Goal: Navigation & Orientation: Find specific page/section

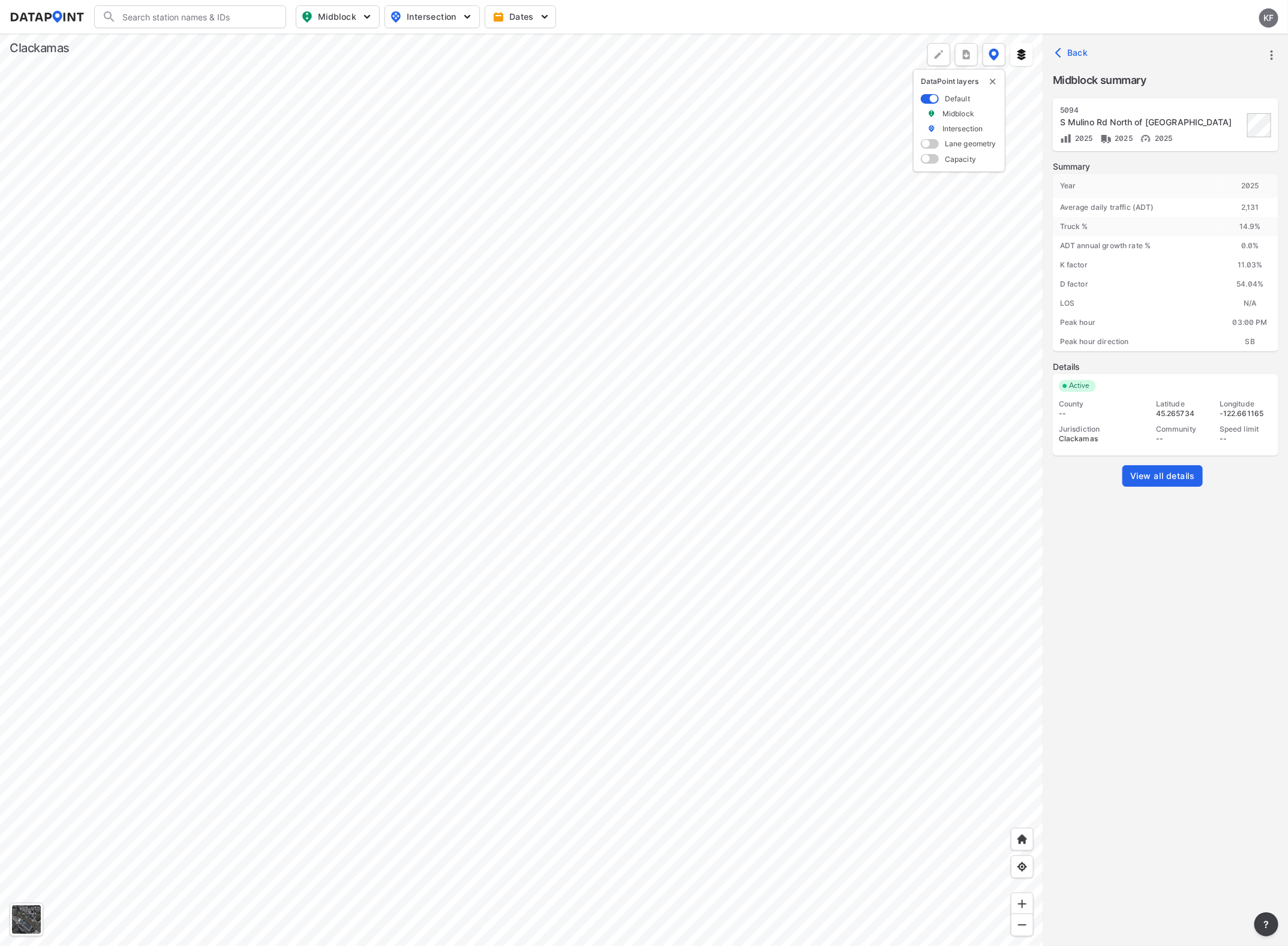
click at [517, 157] on div at bounding box center [521, 490] width 1044 height 913
click at [486, 553] on div at bounding box center [521, 490] width 1044 height 913
click at [512, 413] on div at bounding box center [521, 490] width 1044 height 913
click at [400, 648] on div at bounding box center [521, 490] width 1044 height 913
click at [515, 426] on div at bounding box center [521, 490] width 1044 height 913
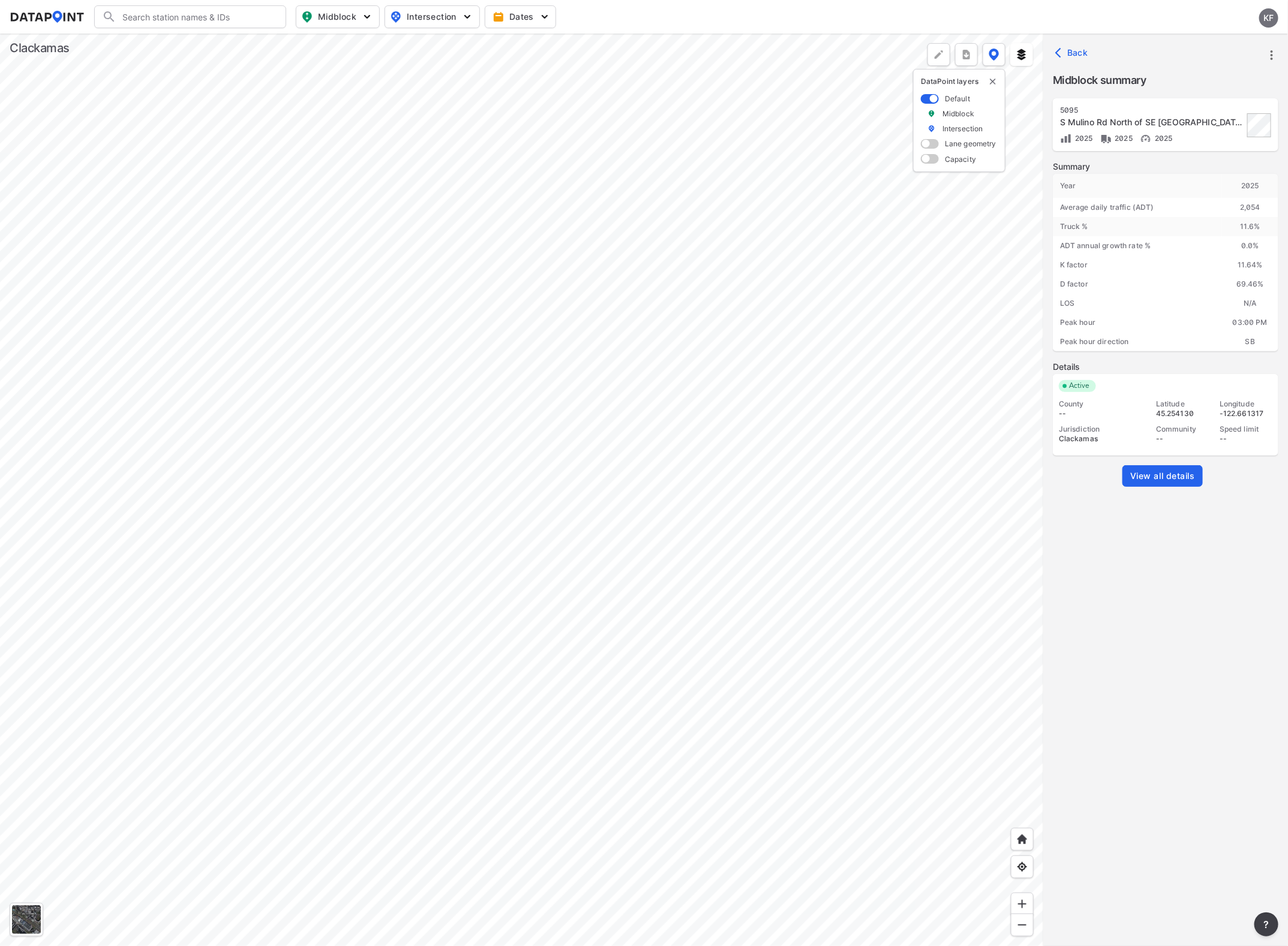
click at [473, 359] on div at bounding box center [521, 490] width 1044 height 913
click at [320, 533] on div at bounding box center [521, 490] width 1044 height 913
click at [538, 588] on div at bounding box center [521, 490] width 1044 height 913
click at [398, 356] on div at bounding box center [521, 490] width 1044 height 913
click at [540, 549] on div at bounding box center [521, 490] width 1044 height 913
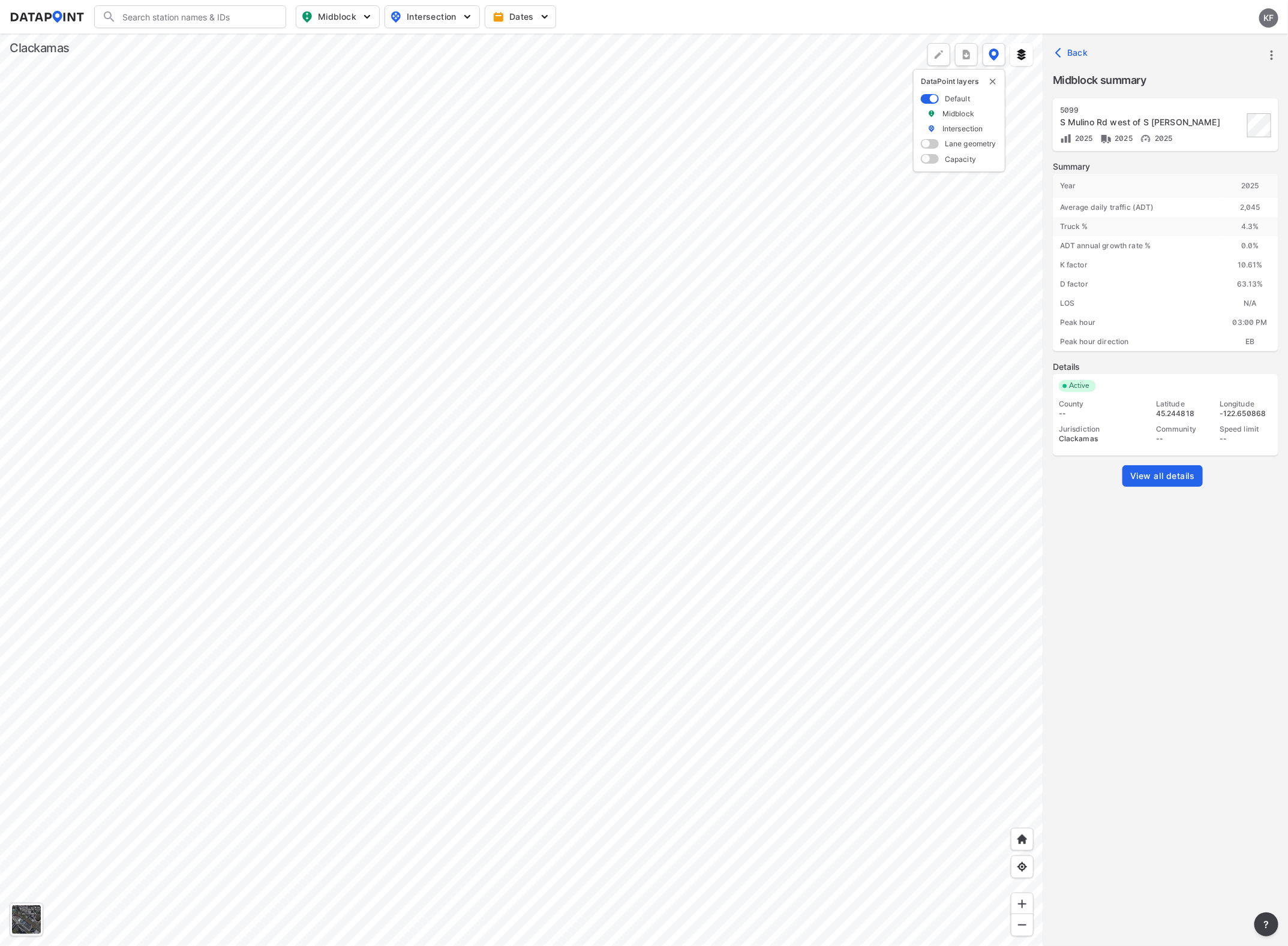
click at [668, 451] on div at bounding box center [521, 490] width 1044 height 913
click at [204, 435] on div at bounding box center [521, 490] width 1044 height 913
click at [467, 586] on div at bounding box center [521, 490] width 1044 height 913
click at [498, 455] on div at bounding box center [521, 490] width 1044 height 913
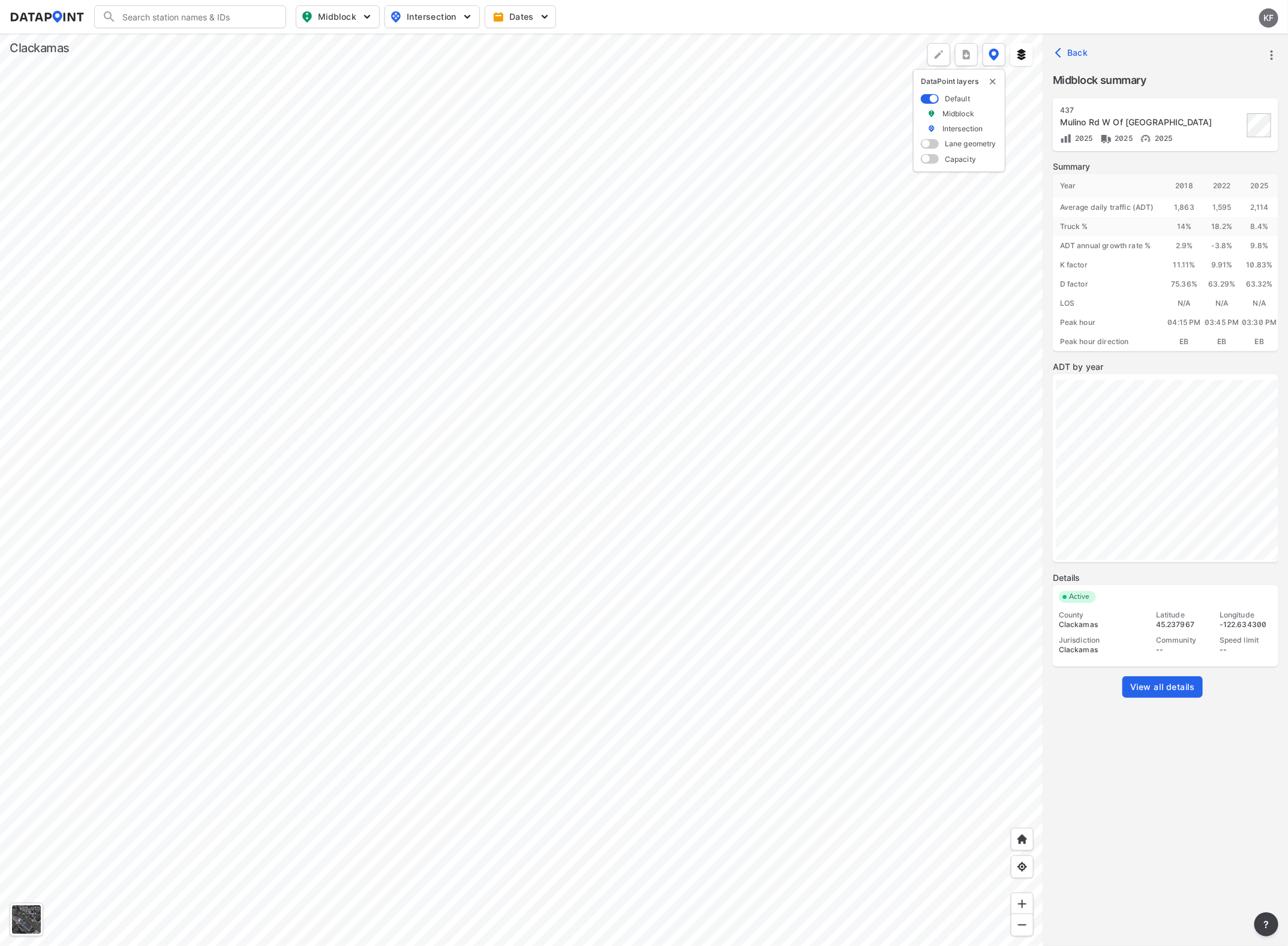
click at [678, 538] on div at bounding box center [521, 490] width 1044 height 913
click at [171, 492] on div at bounding box center [521, 490] width 1044 height 913
click at [341, 442] on div at bounding box center [521, 490] width 1044 height 913
click at [556, 552] on div at bounding box center [521, 490] width 1044 height 913
click at [576, 459] on div at bounding box center [521, 490] width 1044 height 913
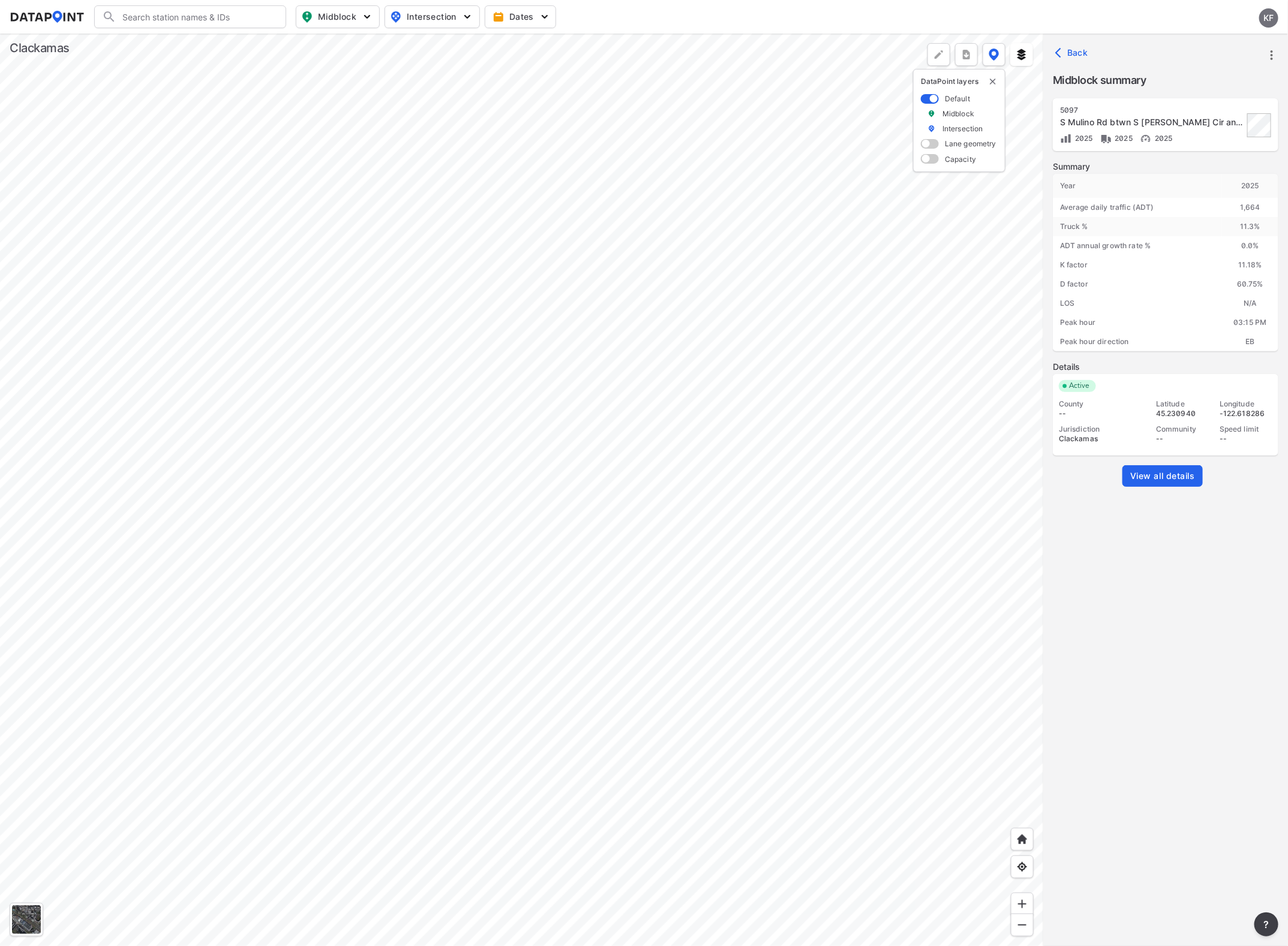
click at [398, 380] on div at bounding box center [521, 490] width 1044 height 913
click at [263, 651] on div at bounding box center [521, 490] width 1044 height 913
click at [366, 668] on div at bounding box center [521, 490] width 1044 height 913
click at [626, 574] on div at bounding box center [521, 490] width 1044 height 913
click at [108, 658] on div at bounding box center [521, 490] width 1044 height 913
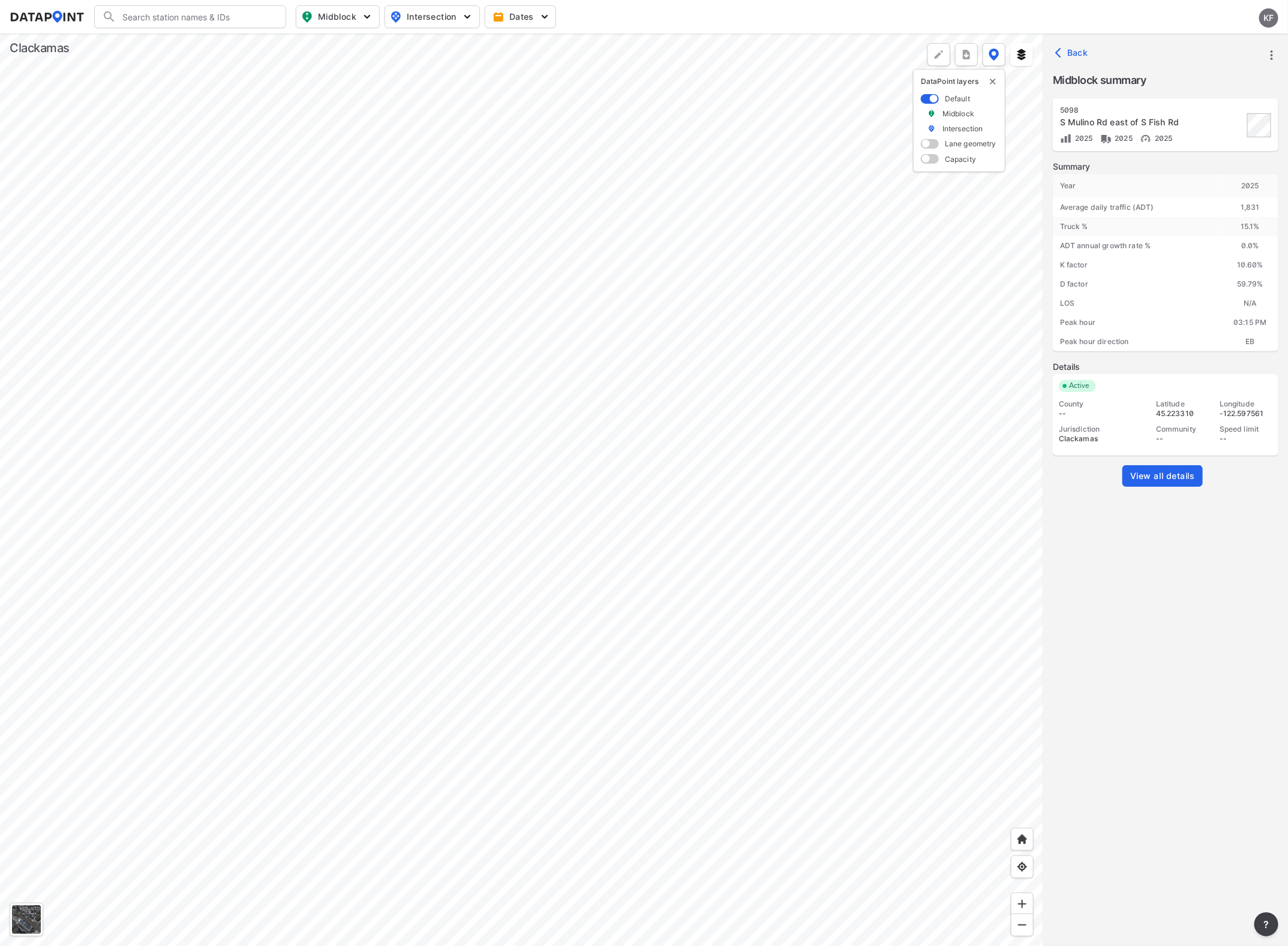
click at [355, 536] on div at bounding box center [521, 490] width 1044 height 913
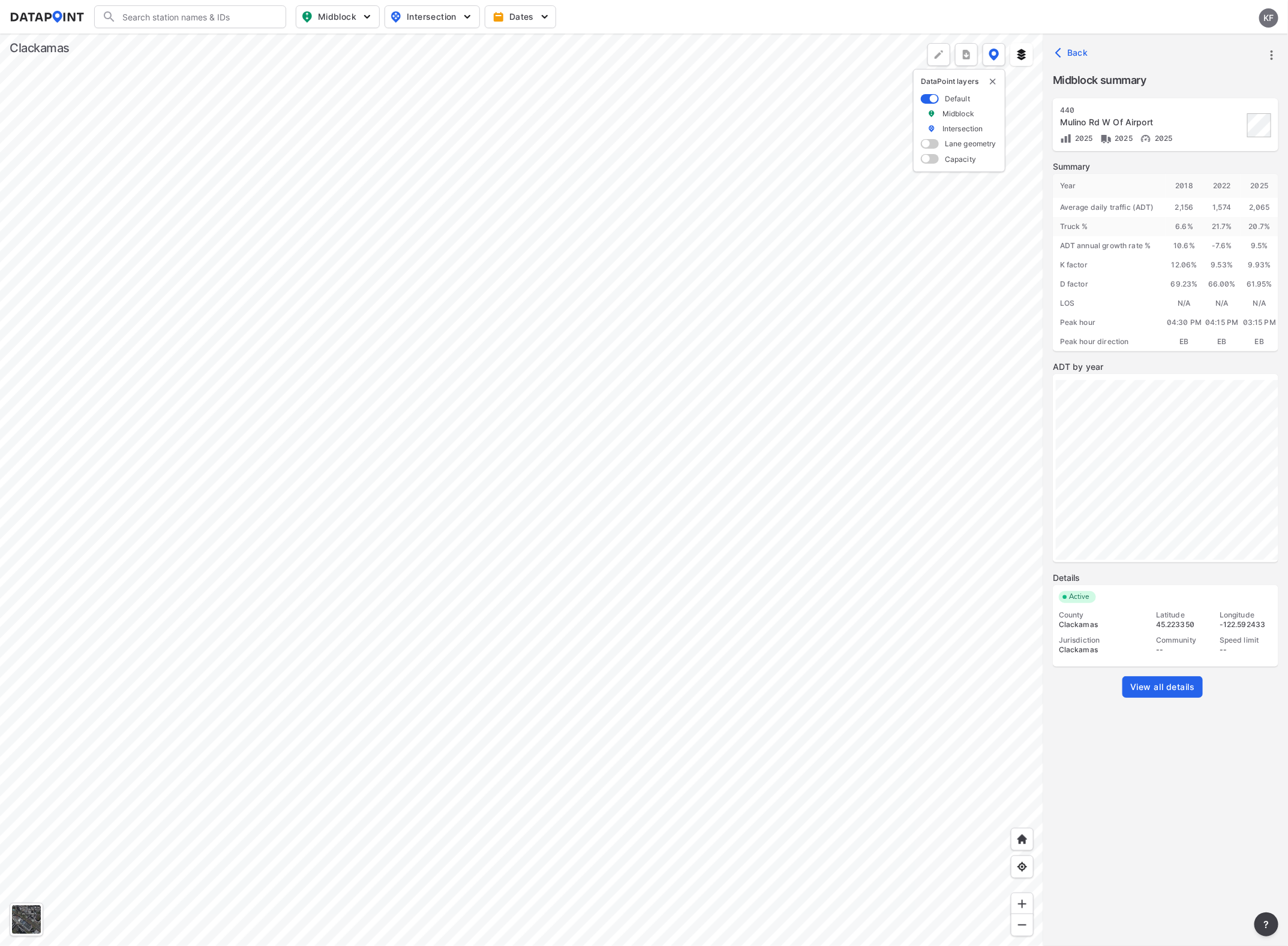
click at [799, 686] on div at bounding box center [521, 490] width 1044 height 913
click at [879, 726] on div at bounding box center [521, 490] width 1044 height 913
click at [559, 786] on div at bounding box center [521, 490] width 1044 height 913
click at [793, 634] on div at bounding box center [521, 490] width 1044 height 913
click at [663, 720] on div at bounding box center [521, 490] width 1044 height 913
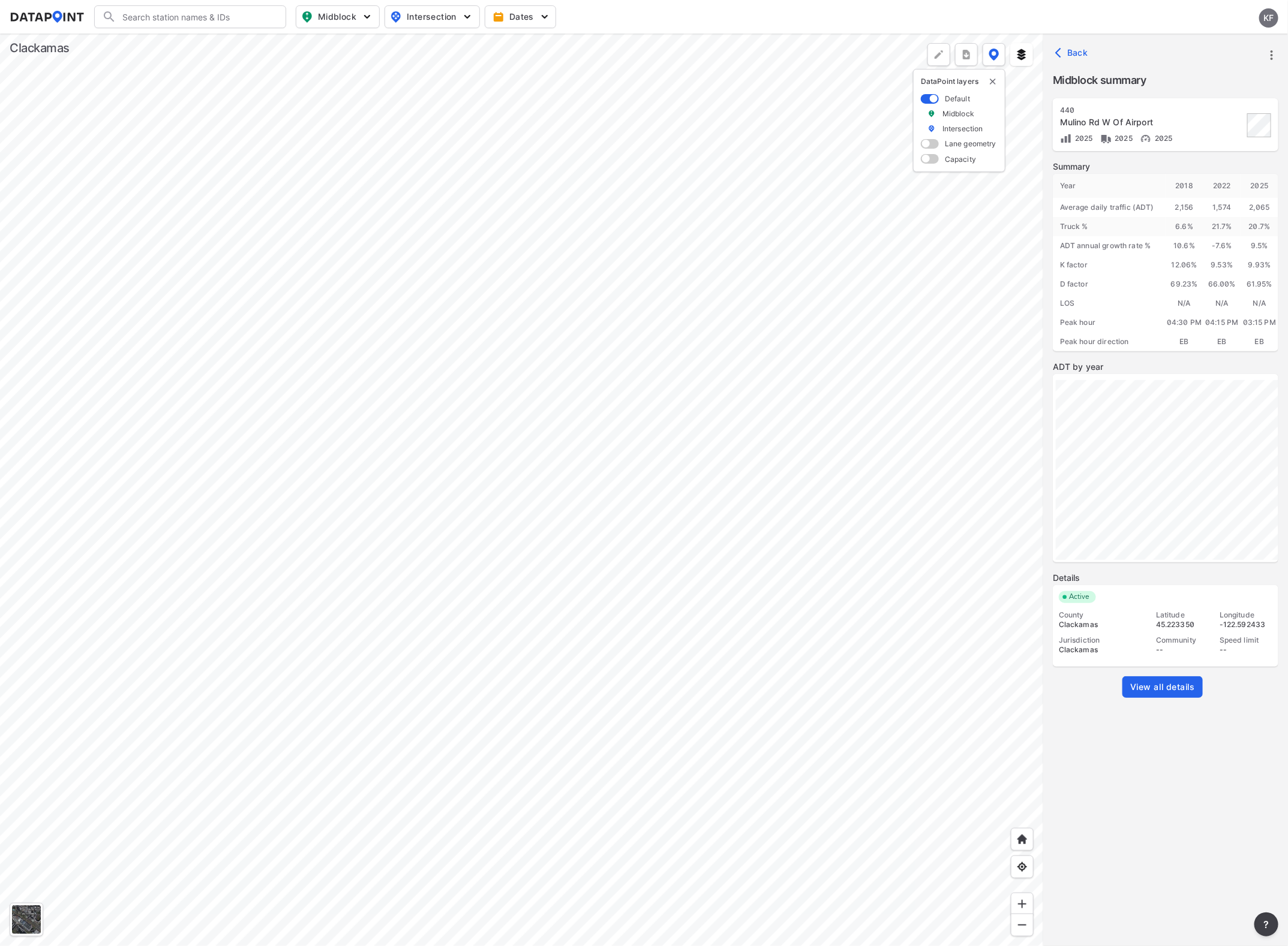
click at [732, 616] on div at bounding box center [521, 490] width 1044 height 913
click at [742, 602] on div at bounding box center [521, 490] width 1044 height 913
click at [356, 499] on div at bounding box center [521, 490] width 1044 height 913
click at [683, 525] on div at bounding box center [521, 490] width 1044 height 913
click at [371, 726] on div at bounding box center [521, 490] width 1044 height 913
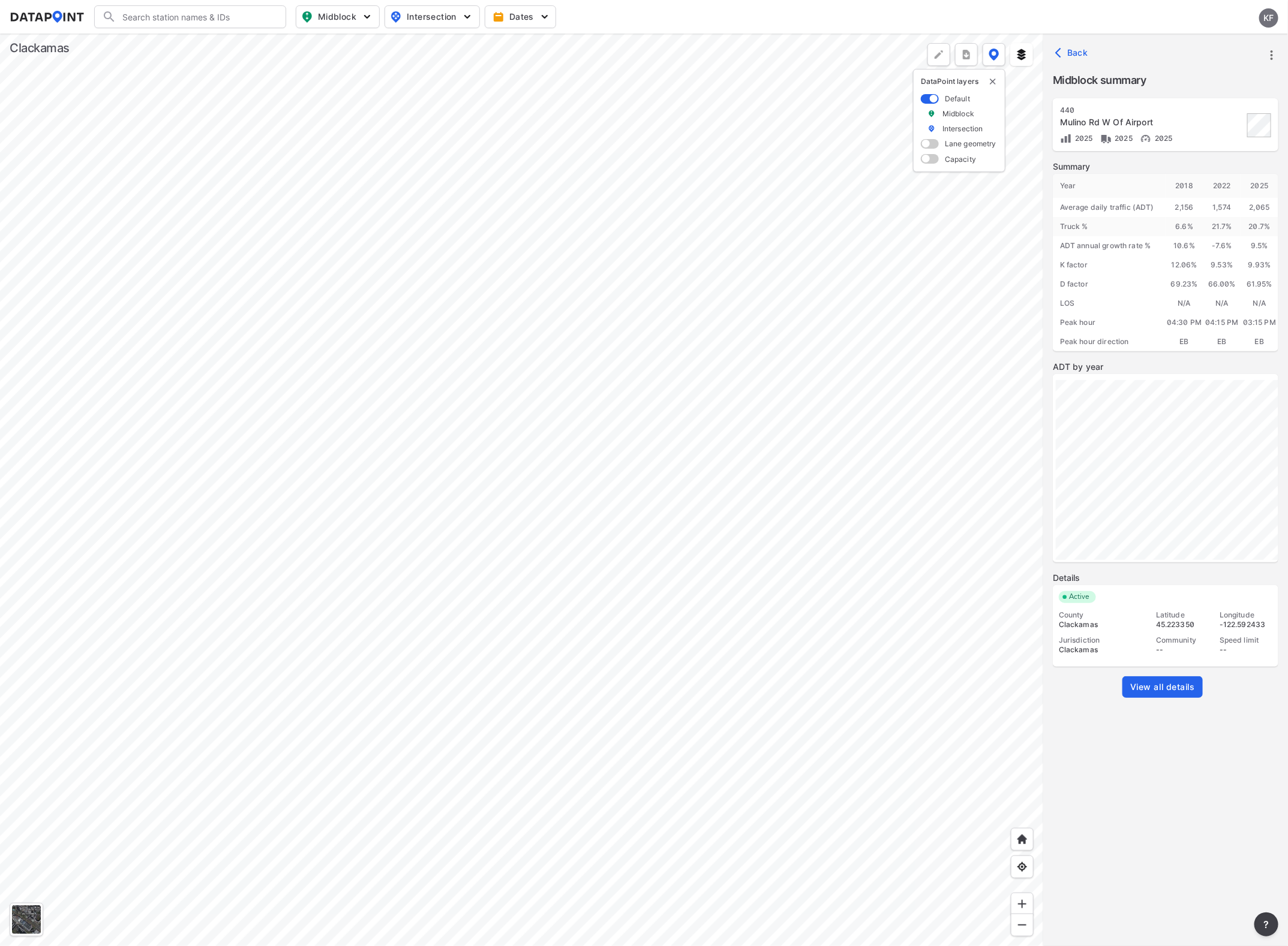
click at [291, 763] on div at bounding box center [521, 490] width 1044 height 913
click at [379, 235] on div at bounding box center [521, 490] width 1044 height 913
click at [373, 502] on div at bounding box center [521, 490] width 1044 height 913
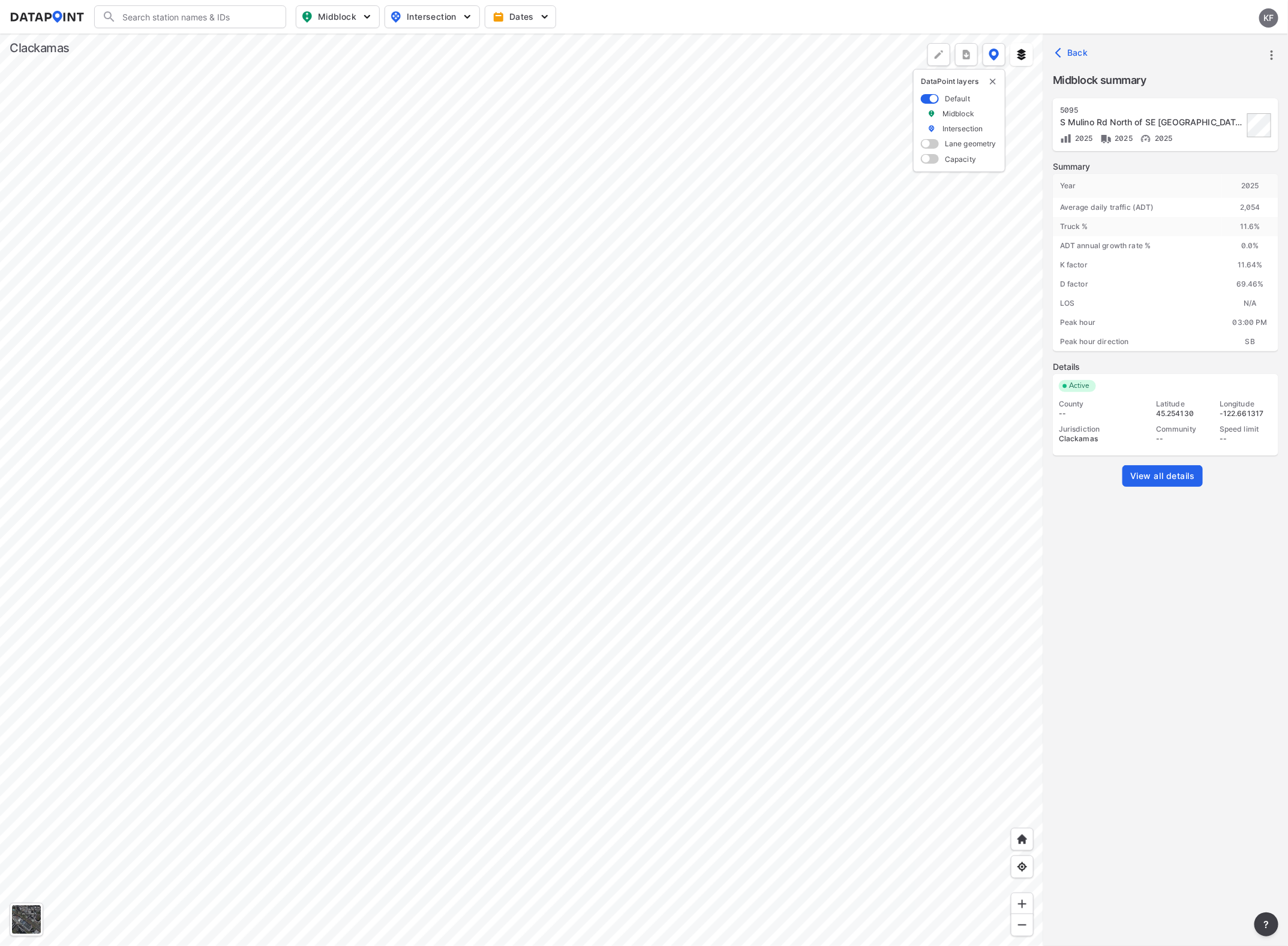
click at [414, 394] on div at bounding box center [521, 490] width 1044 height 913
click at [654, 704] on div at bounding box center [521, 490] width 1044 height 913
click at [363, 324] on div at bounding box center [521, 490] width 1044 height 913
click at [657, 699] on div at bounding box center [521, 490] width 1044 height 913
click at [244, 516] on div at bounding box center [521, 490] width 1044 height 913
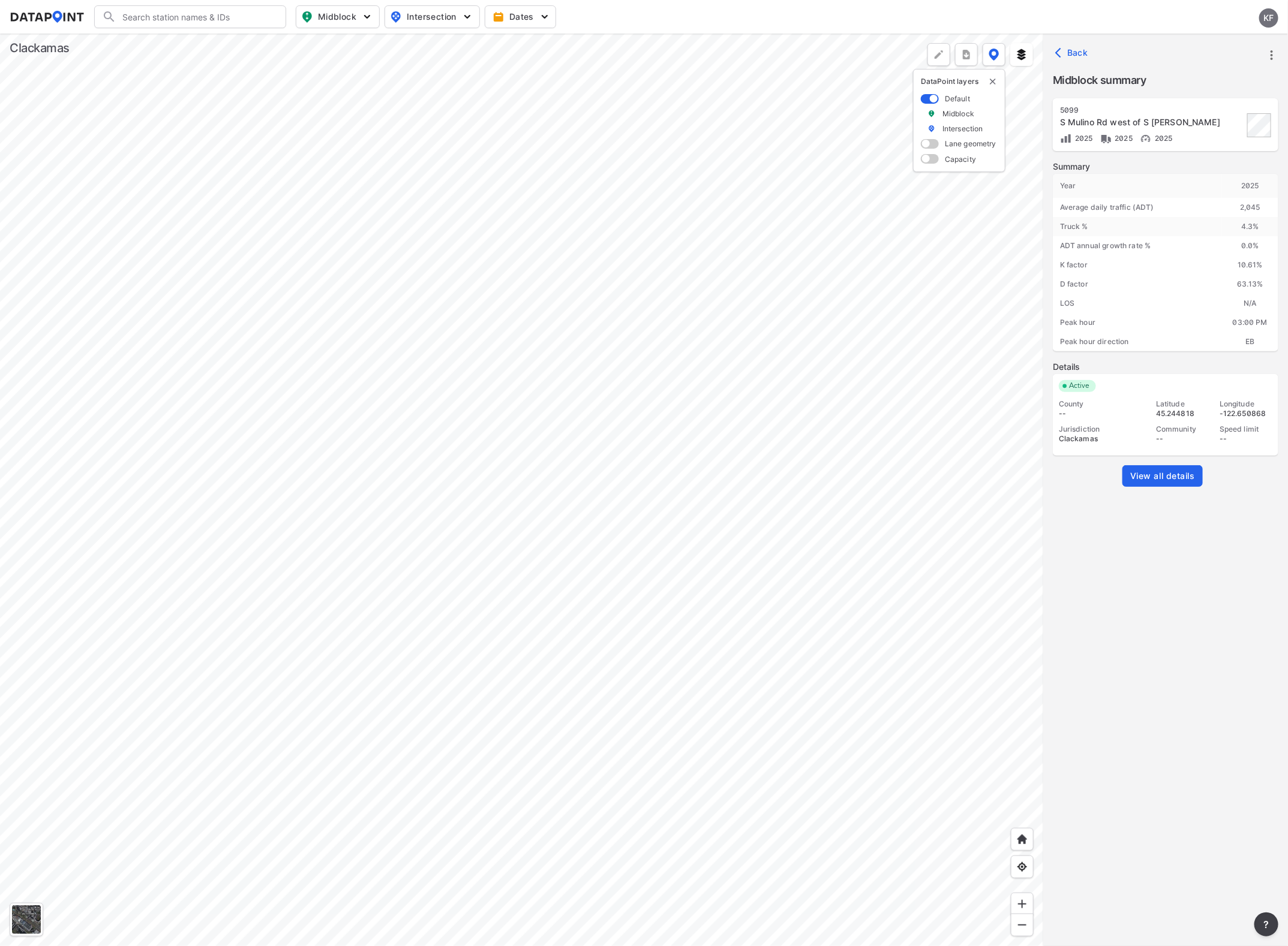
click at [597, 548] on div at bounding box center [521, 490] width 1044 height 913
click at [771, 669] on div at bounding box center [521, 490] width 1044 height 913
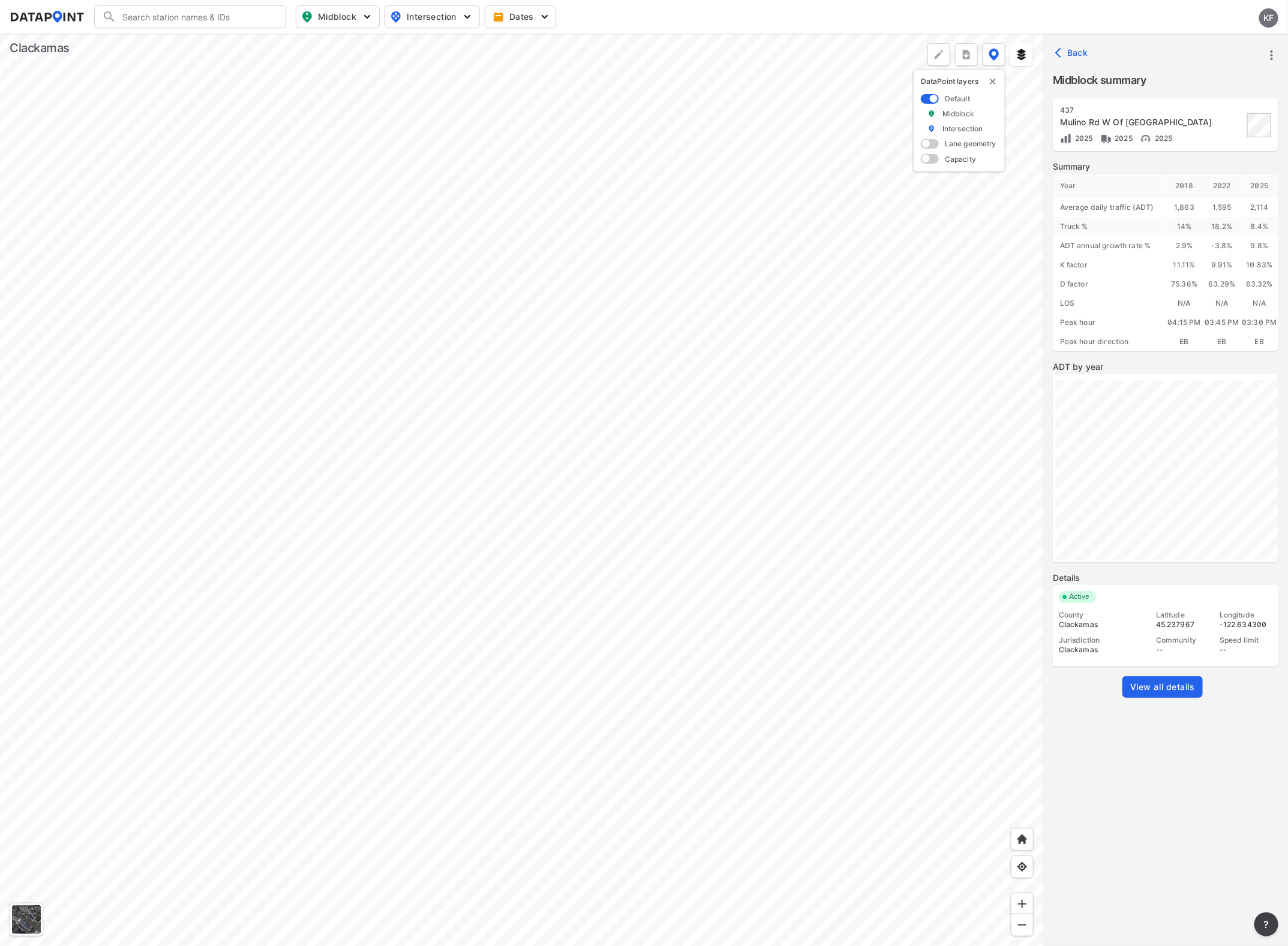
click at [484, 784] on div at bounding box center [521, 490] width 1044 height 913
click at [338, 609] on div at bounding box center [521, 490] width 1044 height 913
click at [295, 355] on div at bounding box center [521, 490] width 1044 height 913
click at [291, 359] on div at bounding box center [521, 490] width 1044 height 913
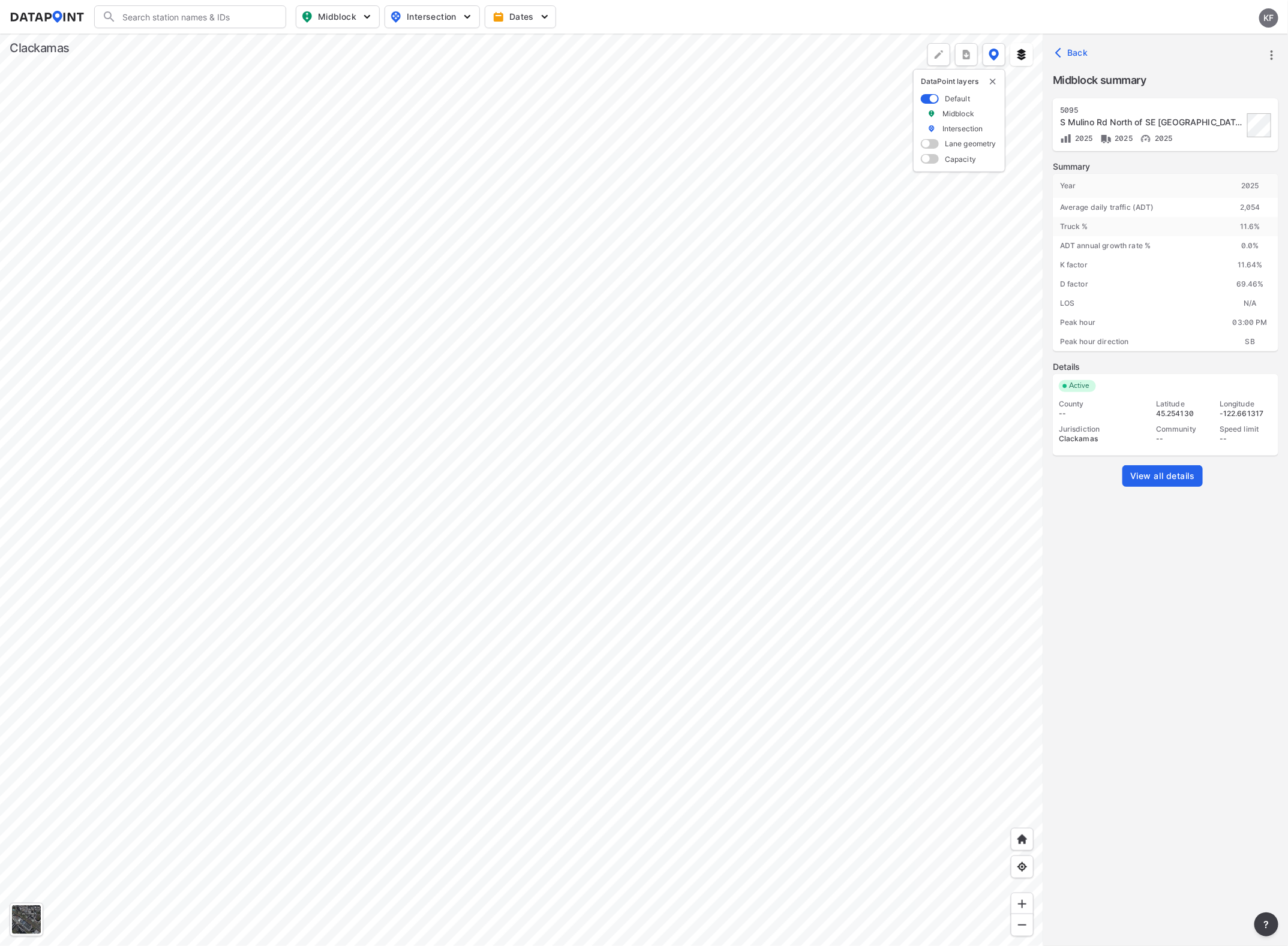
click at [580, 735] on div at bounding box center [521, 490] width 1044 height 913
click at [42, 456] on div at bounding box center [521, 490] width 1044 height 913
click at [655, 570] on div at bounding box center [521, 490] width 1044 height 913
click at [98, 589] on div at bounding box center [521, 490] width 1044 height 913
click at [536, 525] on div at bounding box center [521, 490] width 1044 height 913
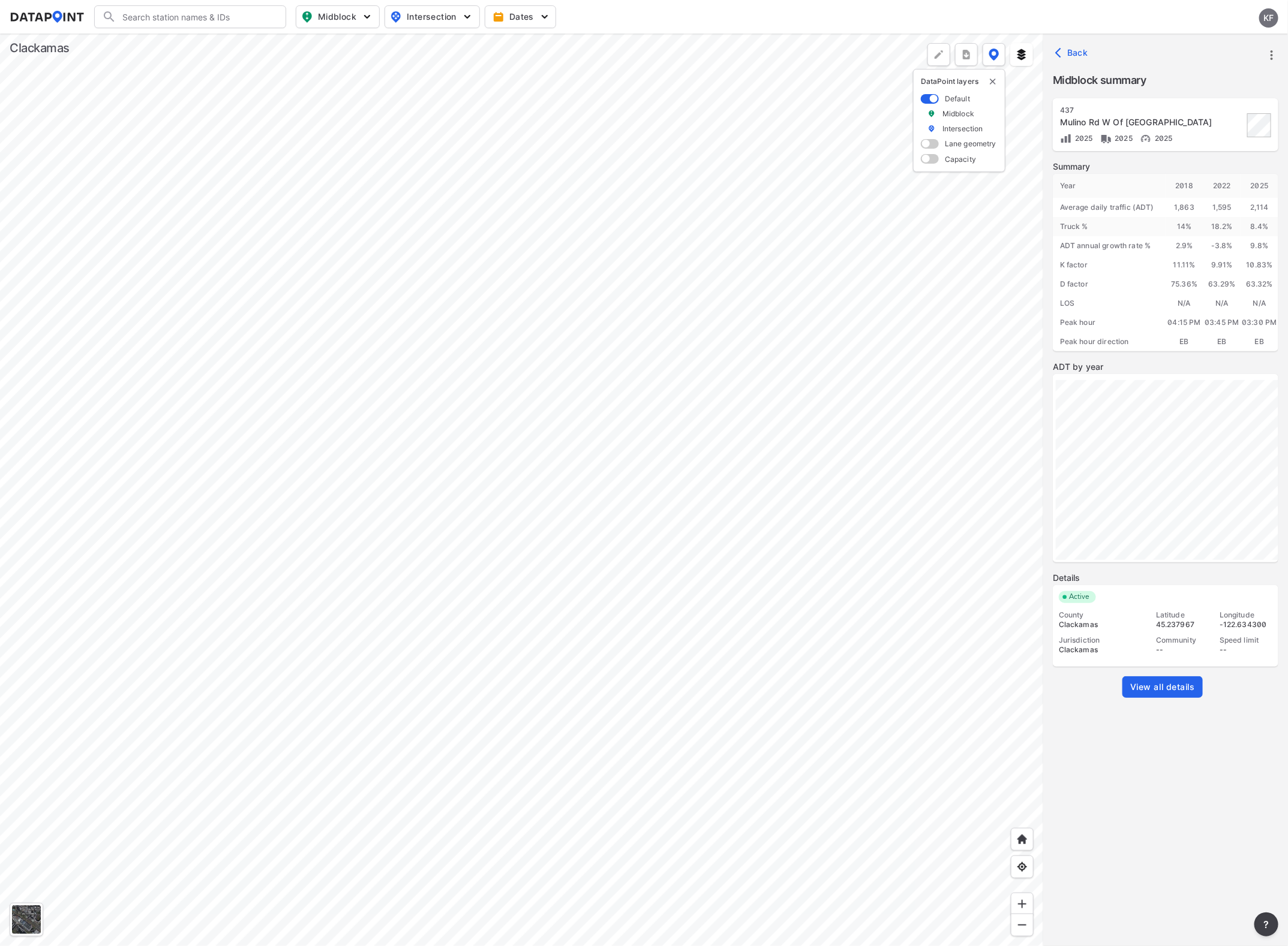
click at [628, 572] on div at bounding box center [521, 490] width 1044 height 913
click at [192, 387] on div at bounding box center [521, 490] width 1044 height 913
click at [538, 495] on div at bounding box center [521, 490] width 1044 height 913
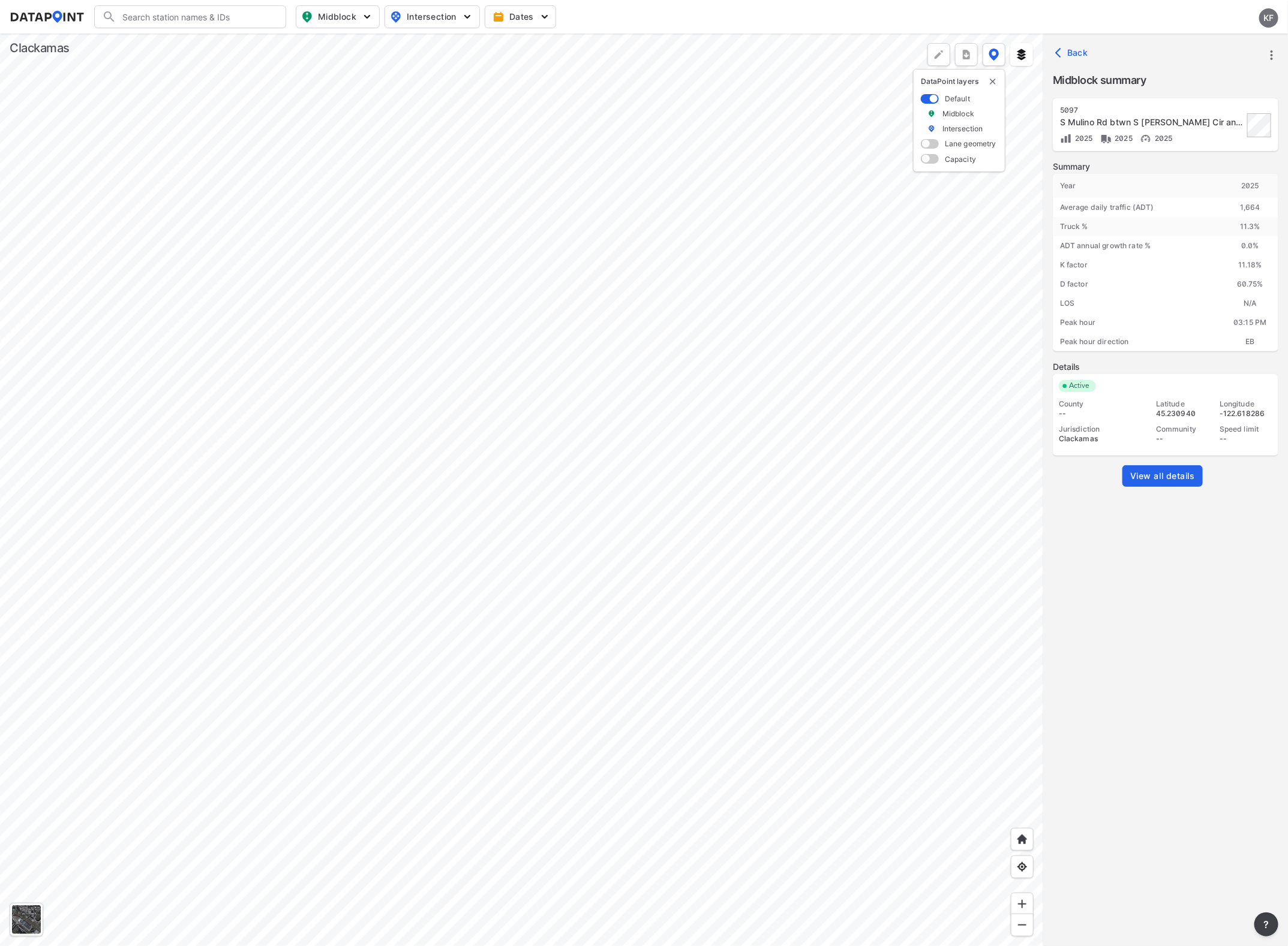
click at [231, 419] on div at bounding box center [521, 490] width 1044 height 913
click at [207, 590] on div at bounding box center [521, 490] width 1044 height 913
click at [483, 545] on div at bounding box center [521, 490] width 1044 height 913
click at [775, 790] on div at bounding box center [521, 490] width 1044 height 913
click at [480, 412] on div at bounding box center [521, 490] width 1044 height 913
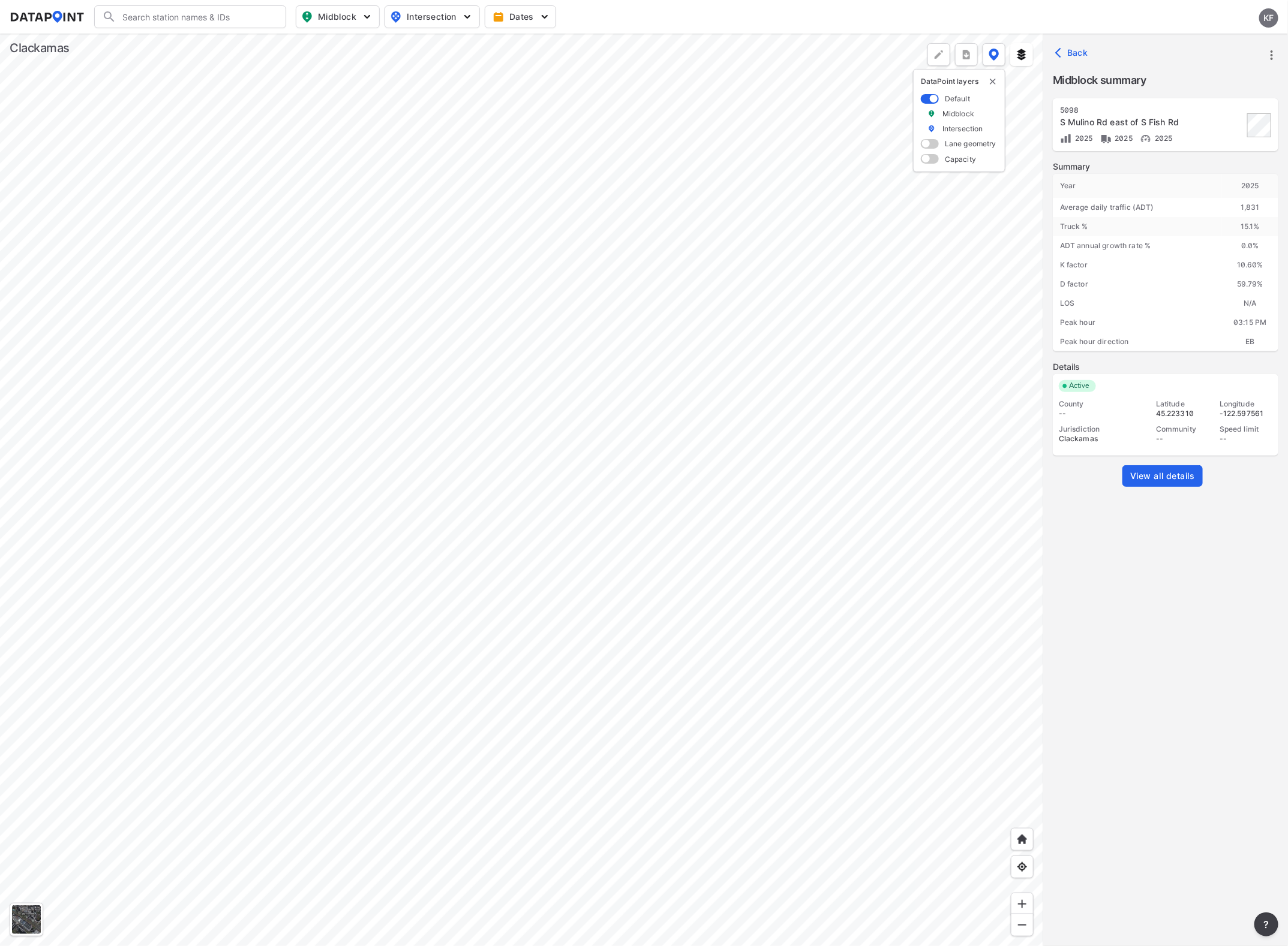
click at [810, 840] on div at bounding box center [521, 490] width 1044 height 913
click at [743, 774] on div at bounding box center [521, 490] width 1044 height 913
click at [566, 650] on div at bounding box center [521, 490] width 1044 height 913
click at [749, 708] on div at bounding box center [521, 490] width 1044 height 913
